Goal: Task Accomplishment & Management: Use online tool/utility

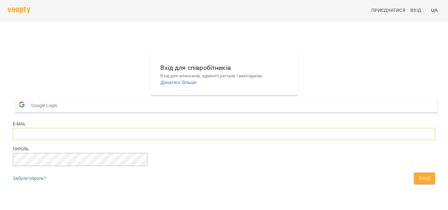
type input "**********"
click at [414, 184] on button "Вхід" at bounding box center [424, 179] width 21 height 12
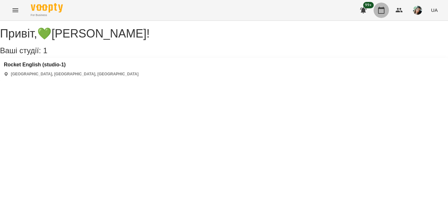
click at [384, 8] on icon "button" at bounding box center [381, 10] width 6 height 7
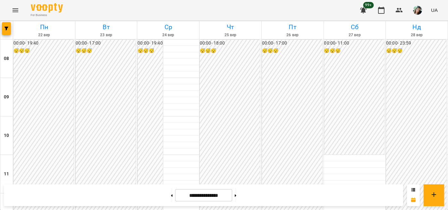
scroll to position [322, 0]
click at [236, 196] on icon at bounding box center [236, 195] width 2 height 3
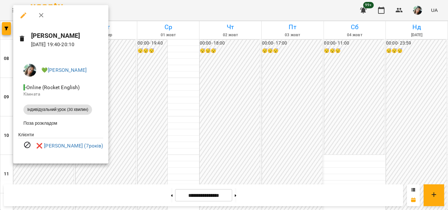
click at [286, 99] on div at bounding box center [224, 105] width 448 height 210
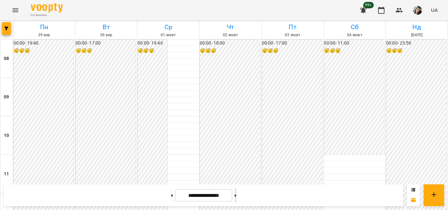
click at [236, 193] on button at bounding box center [236, 195] width 2 height 14
click at [171, 195] on button at bounding box center [172, 195] width 2 height 14
click at [236, 196] on button at bounding box center [236, 195] width 2 height 14
type input "**********"
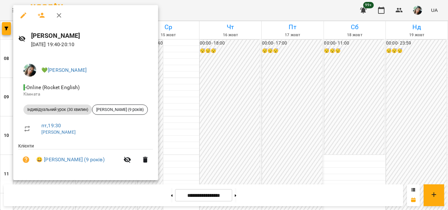
click at [198, 86] on div at bounding box center [224, 105] width 448 height 210
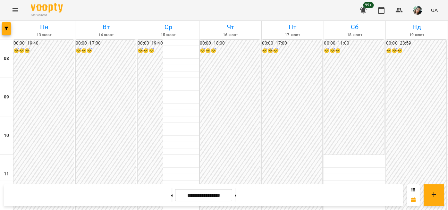
scroll to position [368, 0]
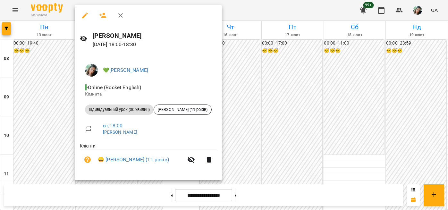
click at [255, 71] on div at bounding box center [224, 105] width 448 height 210
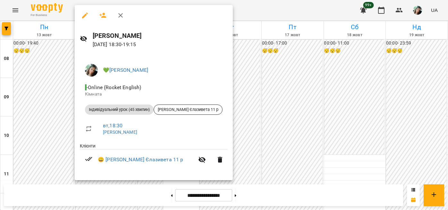
click at [227, 93] on div at bounding box center [224, 105] width 448 height 210
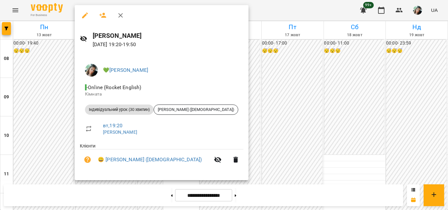
click at [245, 102] on div at bounding box center [224, 105] width 448 height 210
